Goal: Task Accomplishment & Management: Manage account settings

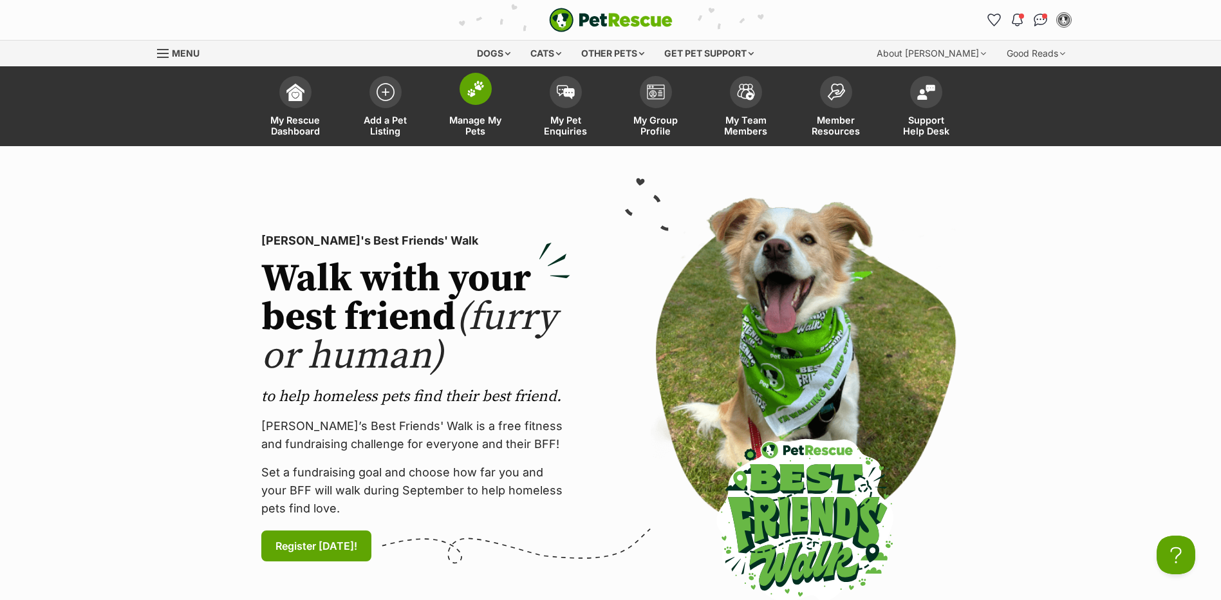
click at [474, 95] on img at bounding box center [476, 88] width 18 height 17
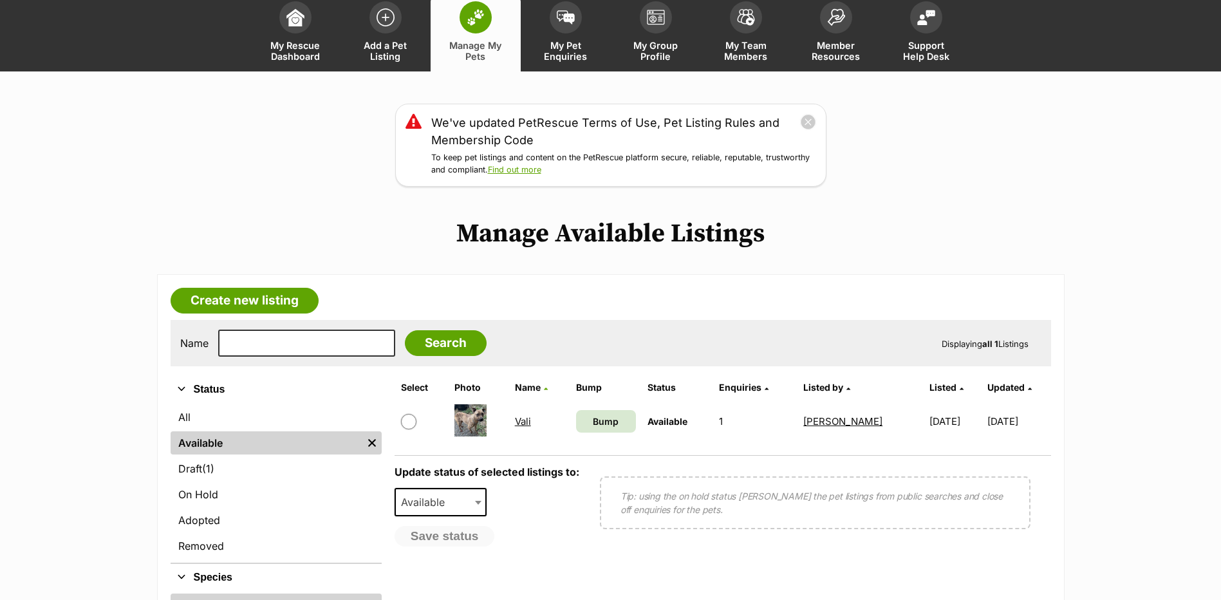
scroll to position [193, 0]
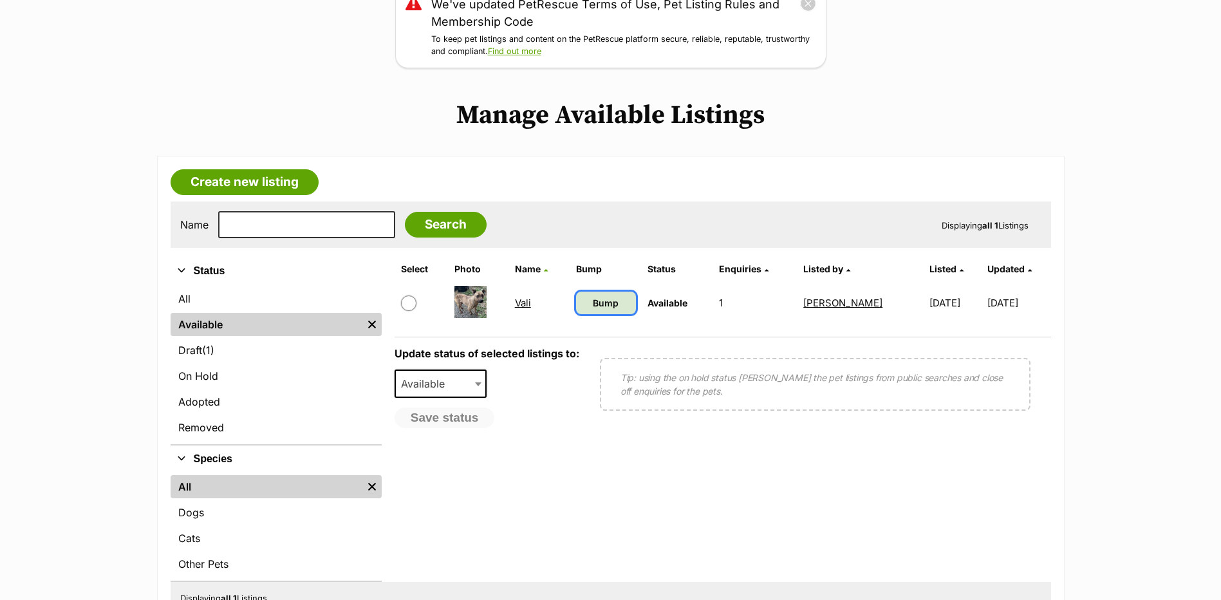
click at [593, 298] on span "Bump" at bounding box center [606, 303] width 26 height 14
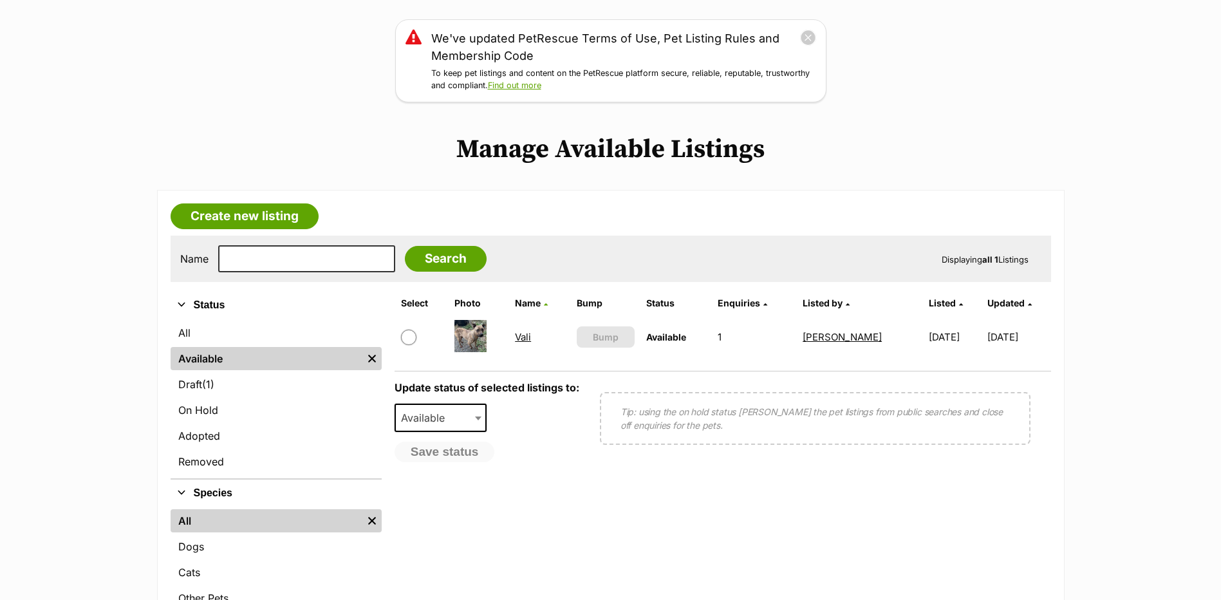
scroll to position [193, 0]
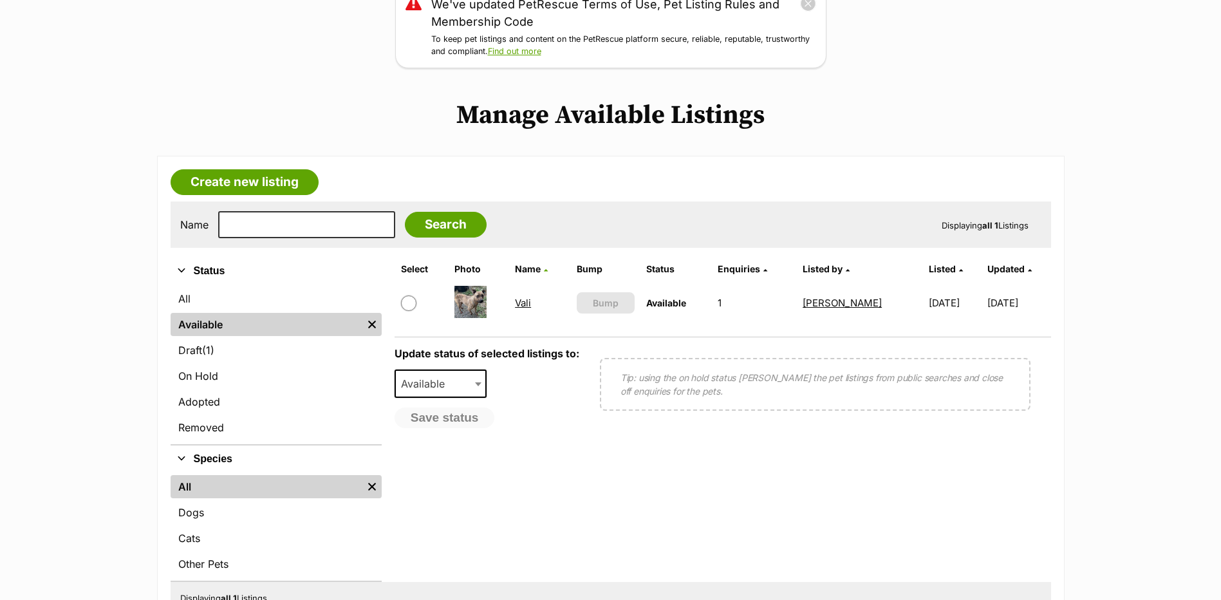
click at [411, 304] on input "checkbox" at bounding box center [408, 302] width 15 height 15
checkbox input "true"
click at [432, 417] on button "Save status" at bounding box center [446, 418] width 102 height 22
